Goal: Navigation & Orientation: Find specific page/section

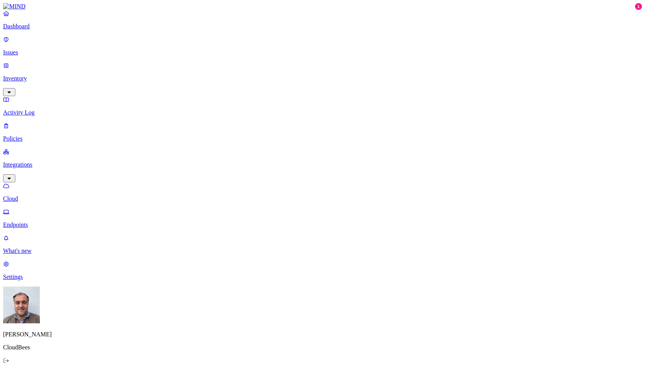
click at [44, 30] on p "Dashboard" at bounding box center [322, 26] width 639 height 7
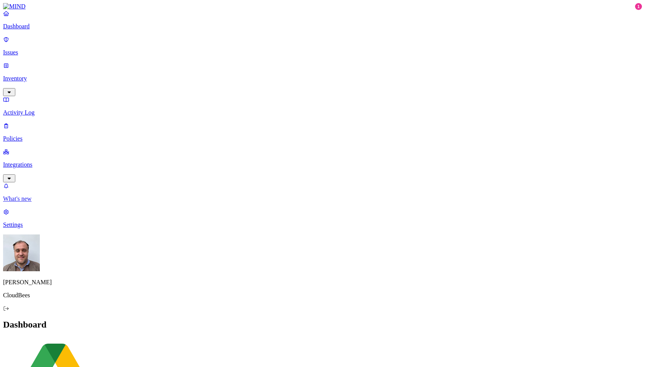
click at [38, 202] on p "What's new" at bounding box center [322, 198] width 639 height 7
click at [55, 53] on link "Issues" at bounding box center [322, 46] width 639 height 20
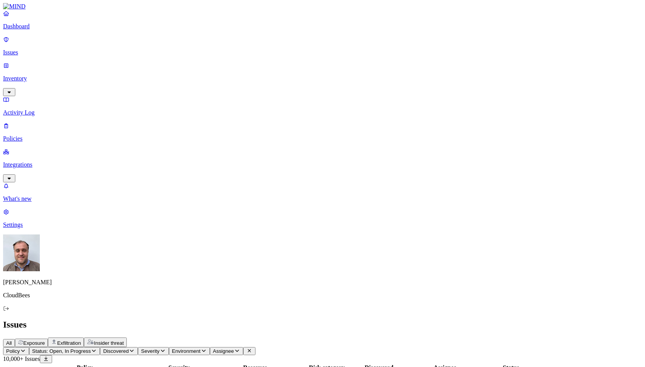
click at [124, 340] on span "Insider threat" at bounding box center [109, 343] width 30 height 6
click at [81, 340] on span "Exfiltration" at bounding box center [69, 343] width 24 height 6
click at [12, 340] on span "All" at bounding box center [9, 343] width 6 height 6
click at [56, 30] on p "Dashboard" at bounding box center [322, 26] width 639 height 7
